Goal: Navigation & Orientation: Understand site structure

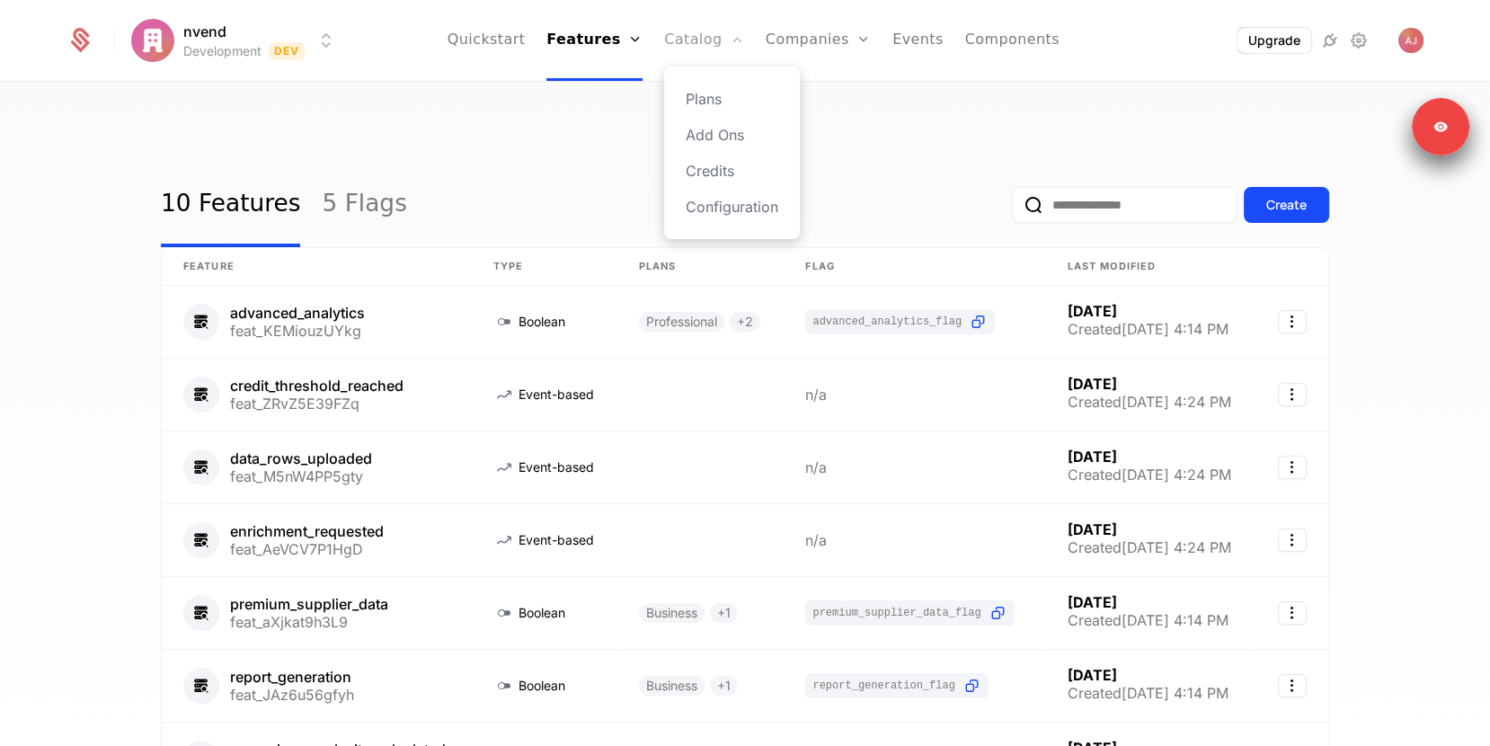
click at [693, 46] on link "Catalog" at bounding box center [704, 40] width 80 height 81
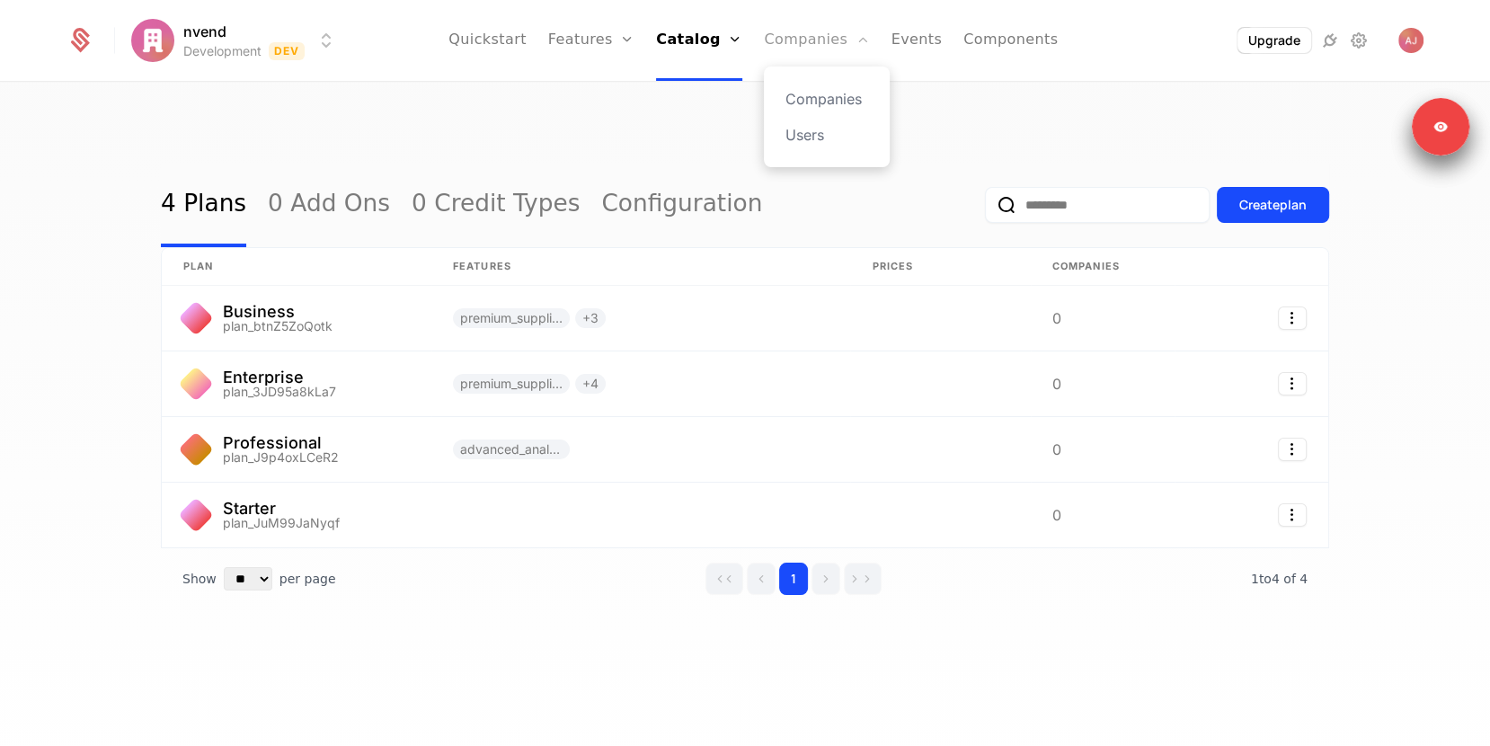
click at [778, 42] on link "Companies" at bounding box center [816, 40] width 105 height 81
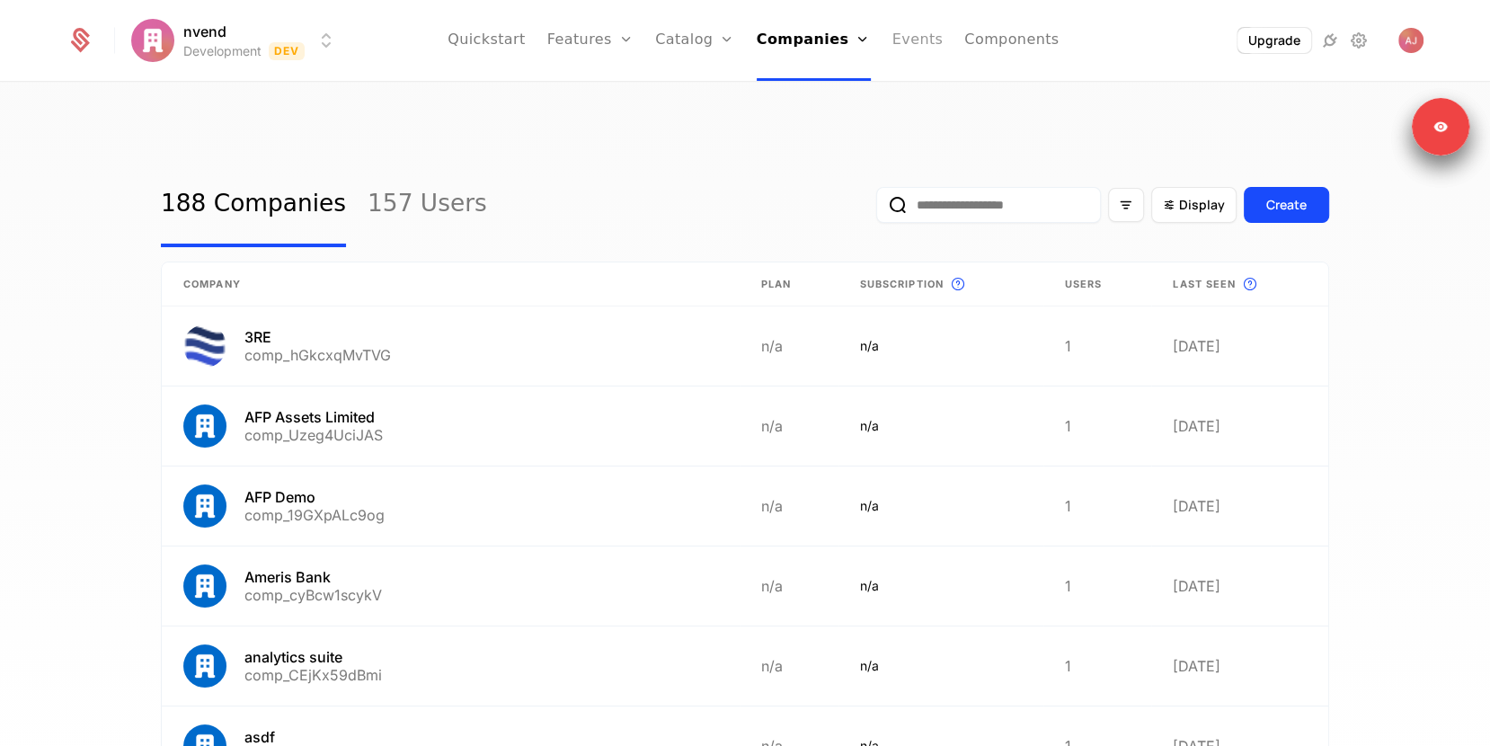
click at [902, 36] on link "Events" at bounding box center [917, 40] width 51 height 81
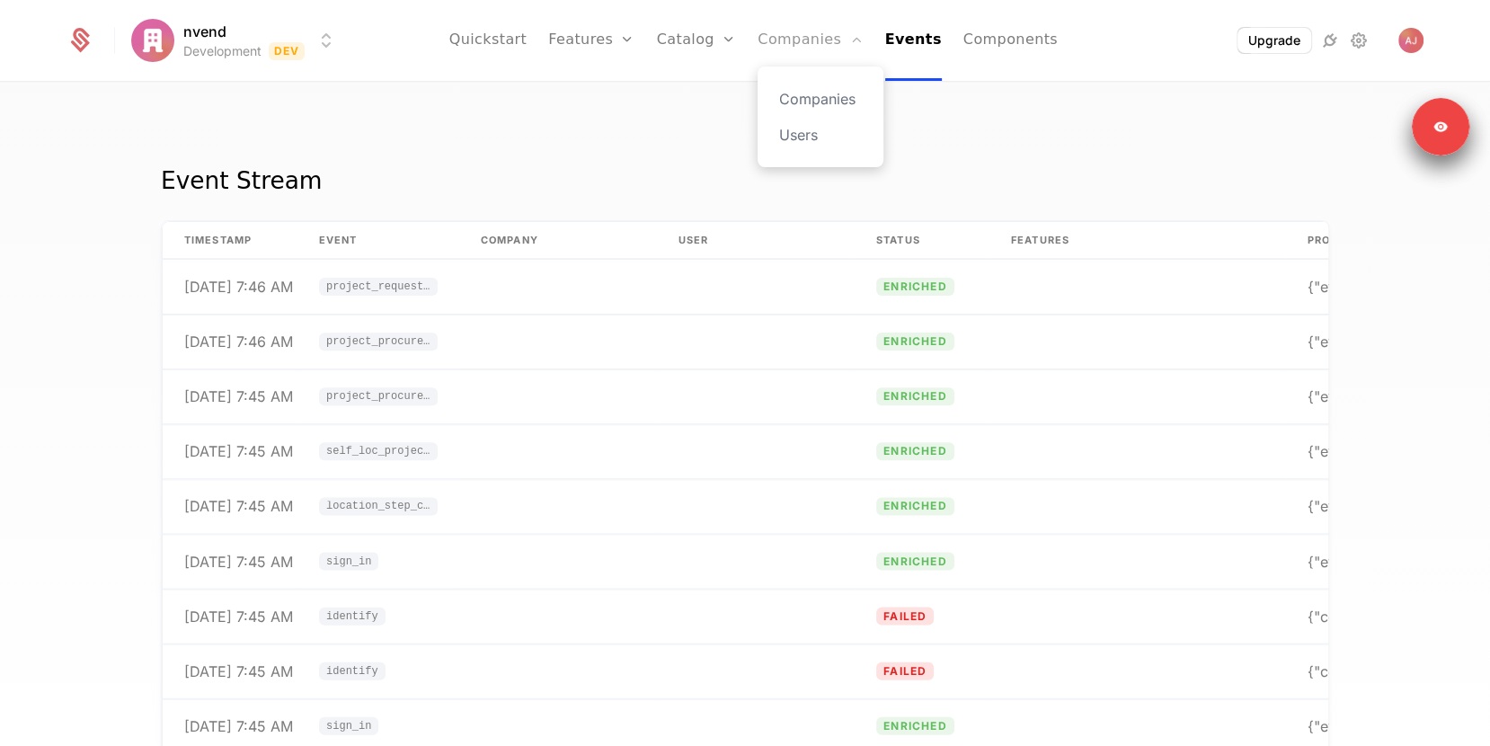
click at [775, 32] on link "Companies" at bounding box center [809, 40] width 105 height 81
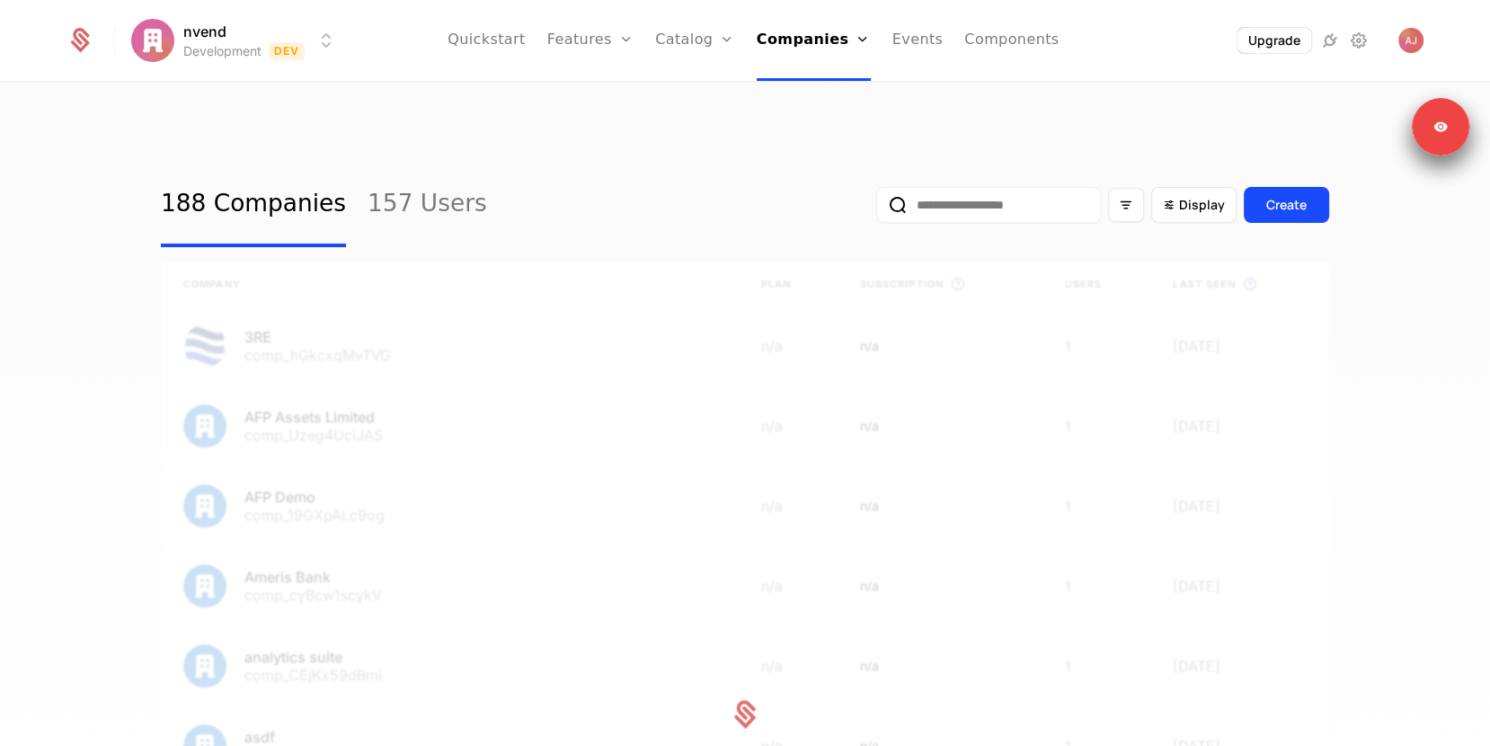
click at [285, 40] on html "nvend Development Dev Quickstart Features Features Flags Catalog Plans Add Ons …" at bounding box center [745, 458] width 1490 height 917
click at [517, 126] on html "nvend Development Dev Quickstart Features Features Flags Catalog Plans Add Ons …" at bounding box center [745, 458] width 1490 height 917
